Goal: Transaction & Acquisition: Book appointment/travel/reservation

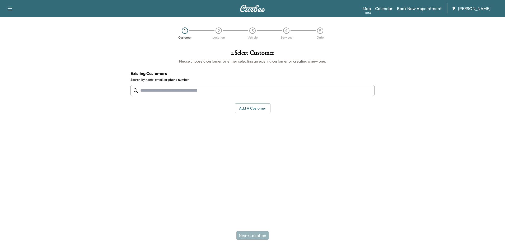
click at [197, 90] on input "text" at bounding box center [253, 90] width 244 height 11
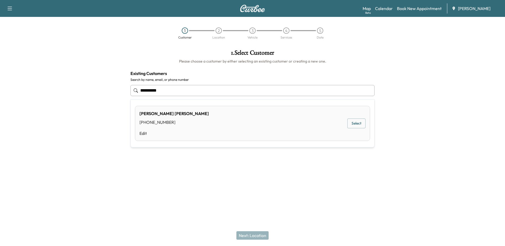
click at [352, 123] on button "Select" at bounding box center [357, 124] width 18 height 10
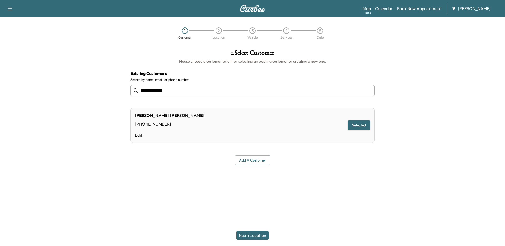
type input "**********"
click at [254, 231] on div "Next: Location" at bounding box center [252, 235] width 505 height 21
click at [252, 238] on button "Next: Location" at bounding box center [253, 236] width 32 height 8
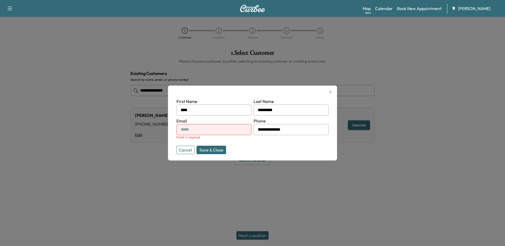
click at [222, 127] on input "text" at bounding box center [214, 129] width 75 height 11
click at [226, 132] on input "text" at bounding box center [214, 129] width 75 height 11
paste input "**********"
type input "**********"
click at [213, 149] on button "Save & Close" at bounding box center [212, 150] width 30 height 8
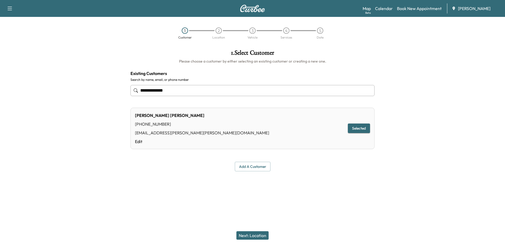
drag, startPoint x: 253, startPoint y: 237, endPoint x: 315, endPoint y: 196, distance: 74.3
click at [253, 236] on button "Next: Location" at bounding box center [253, 236] width 32 height 8
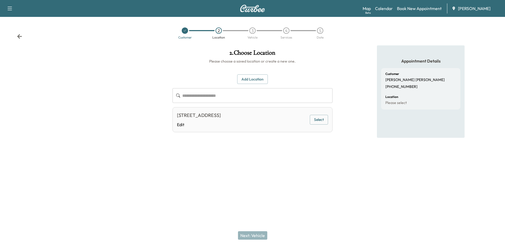
click at [318, 121] on button "Select" at bounding box center [319, 120] width 18 height 10
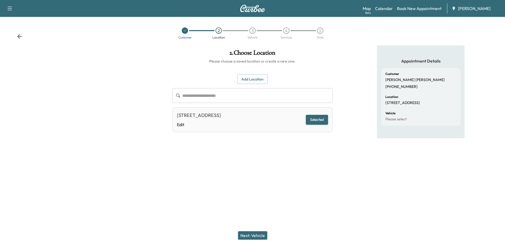
click at [252, 230] on div "Next: Vehicle" at bounding box center [252, 235] width 505 height 21
click at [253, 234] on button "Next: Vehicle" at bounding box center [252, 236] width 29 height 8
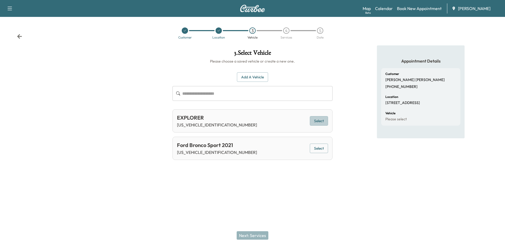
click at [326, 121] on button "Select" at bounding box center [319, 121] width 18 height 10
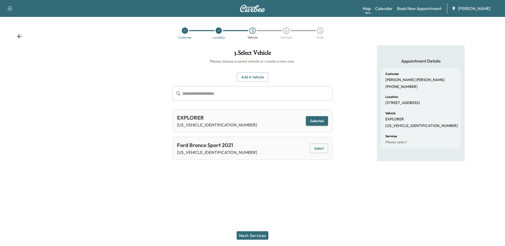
click at [257, 235] on button "Next: Services" at bounding box center [253, 236] width 32 height 8
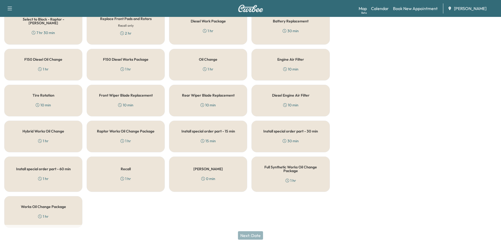
scroll to position [174, 0]
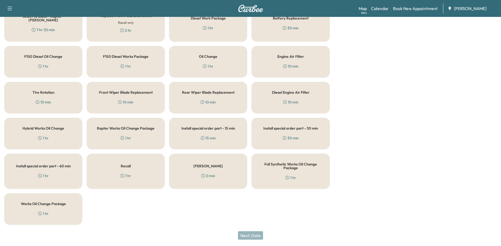
click at [29, 208] on div "Works Oil Change Package 1 hr" at bounding box center [43, 209] width 78 height 32
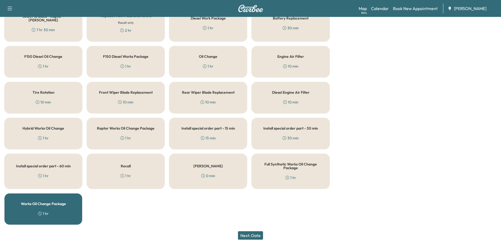
click at [254, 238] on button "Next: Date" at bounding box center [250, 236] width 25 height 8
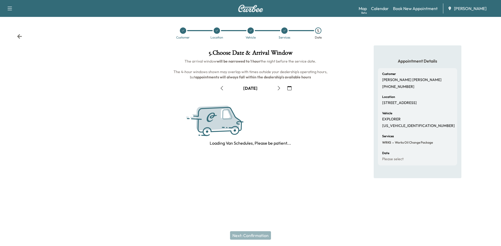
scroll to position [0, 0]
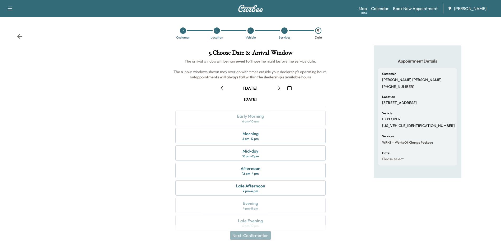
click at [291, 88] on icon "button" at bounding box center [290, 88] width 4 height 4
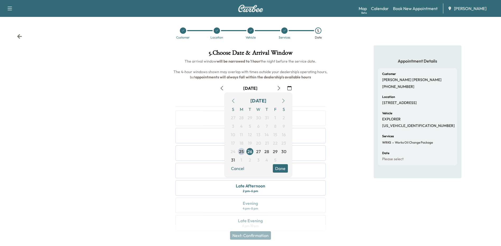
click at [284, 100] on icon "button" at bounding box center [284, 101] width 2 height 4
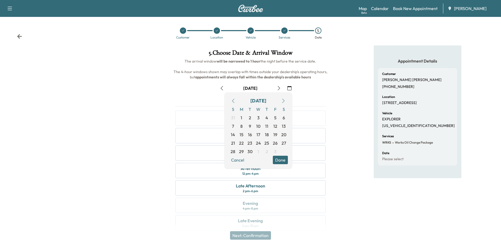
click at [252, 126] on span "9" at bounding box center [250, 126] width 8 height 8
click at [283, 161] on button "Done" at bounding box center [280, 160] width 15 height 8
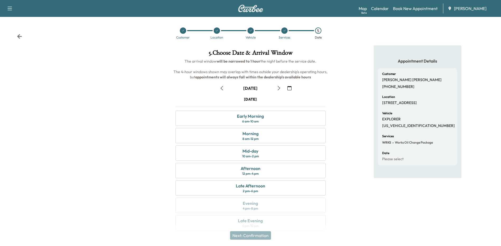
click at [267, 136] on div "Morning 8 am - 12 pm" at bounding box center [250, 135] width 150 height 15
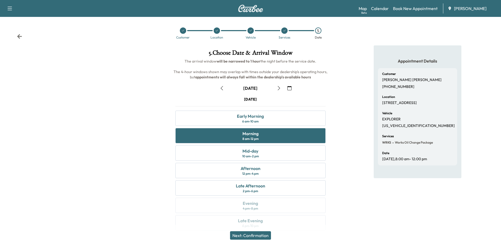
click at [263, 238] on button "Next: Confirmation" at bounding box center [250, 236] width 41 height 8
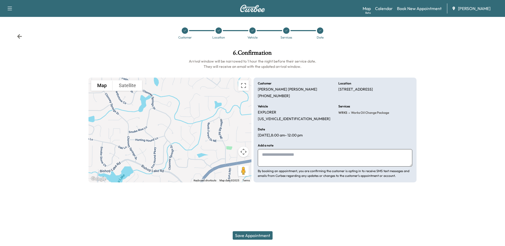
click at [262, 235] on button "Save Appointment" at bounding box center [253, 236] width 40 height 8
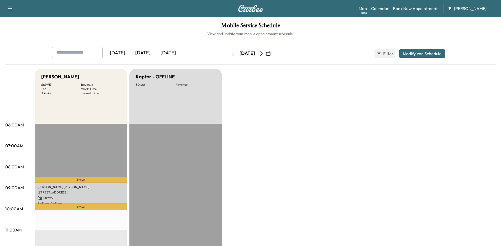
click at [225, 246] on html "Support Log Out Map Beta Calendar Book New Appointment [PERSON_NAME] Ford Mobil…" at bounding box center [250, 123] width 501 height 246
